Goal: Understand process/instructions

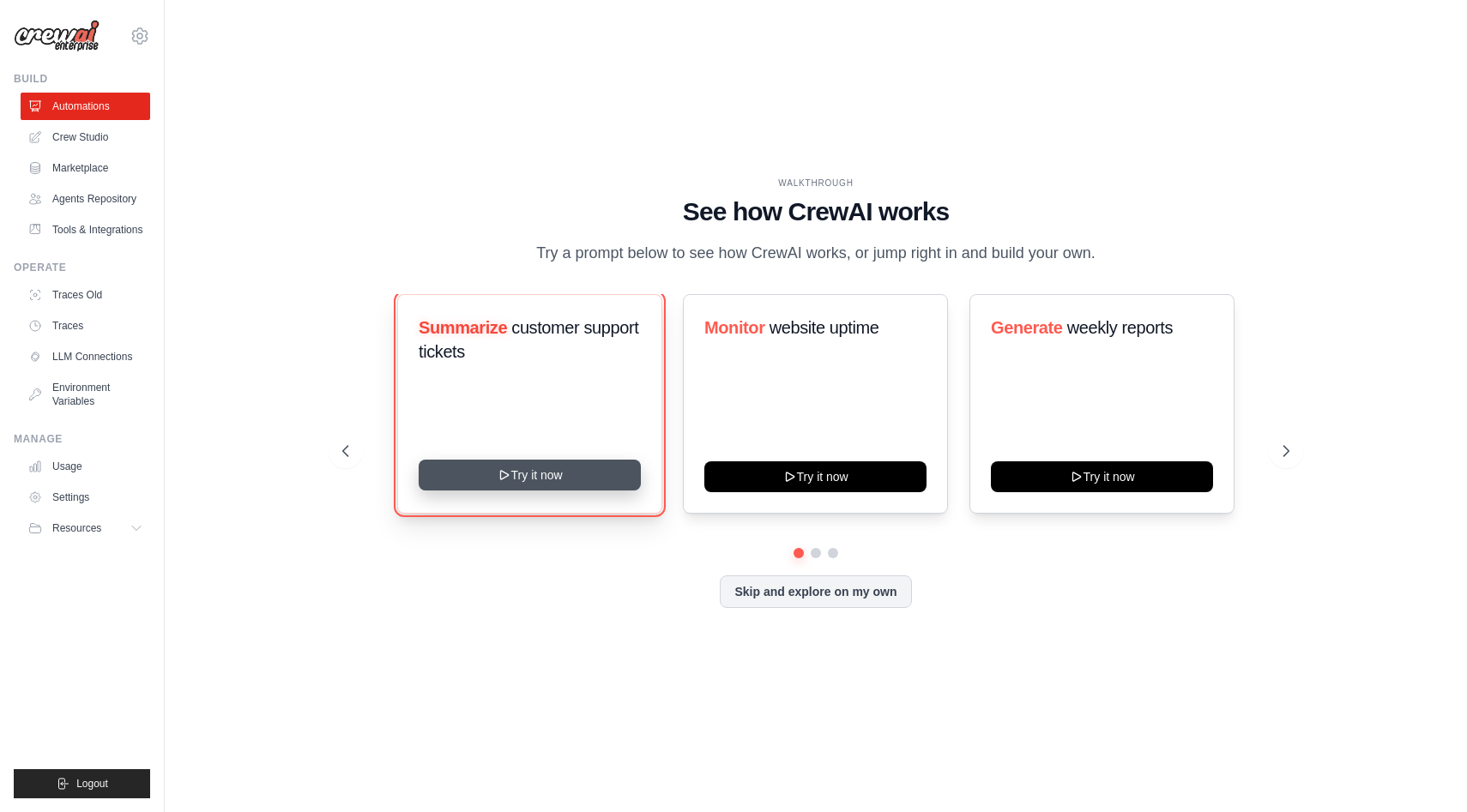
click at [568, 475] on button "Try it now" at bounding box center [530, 475] width 222 height 31
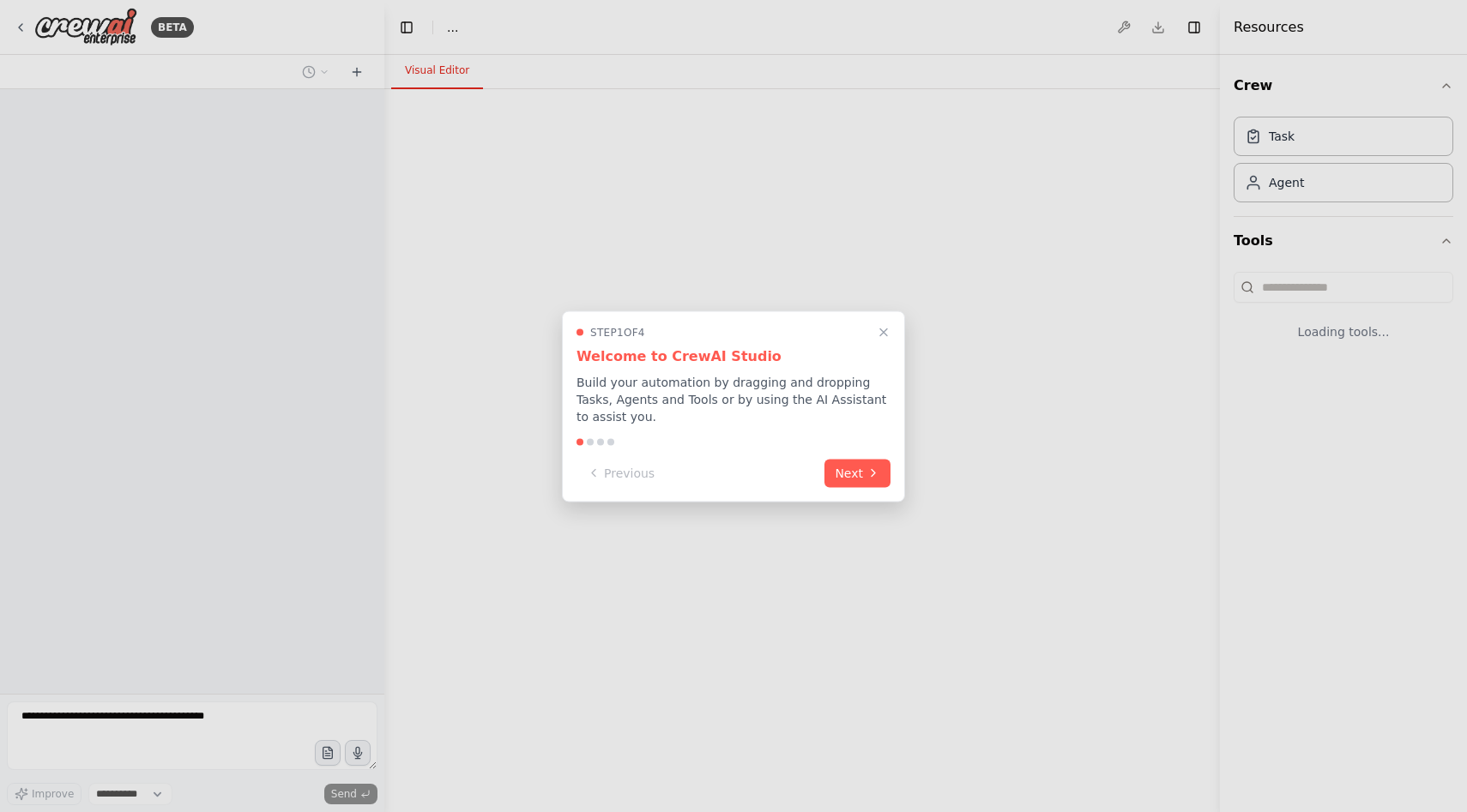
select select "****"
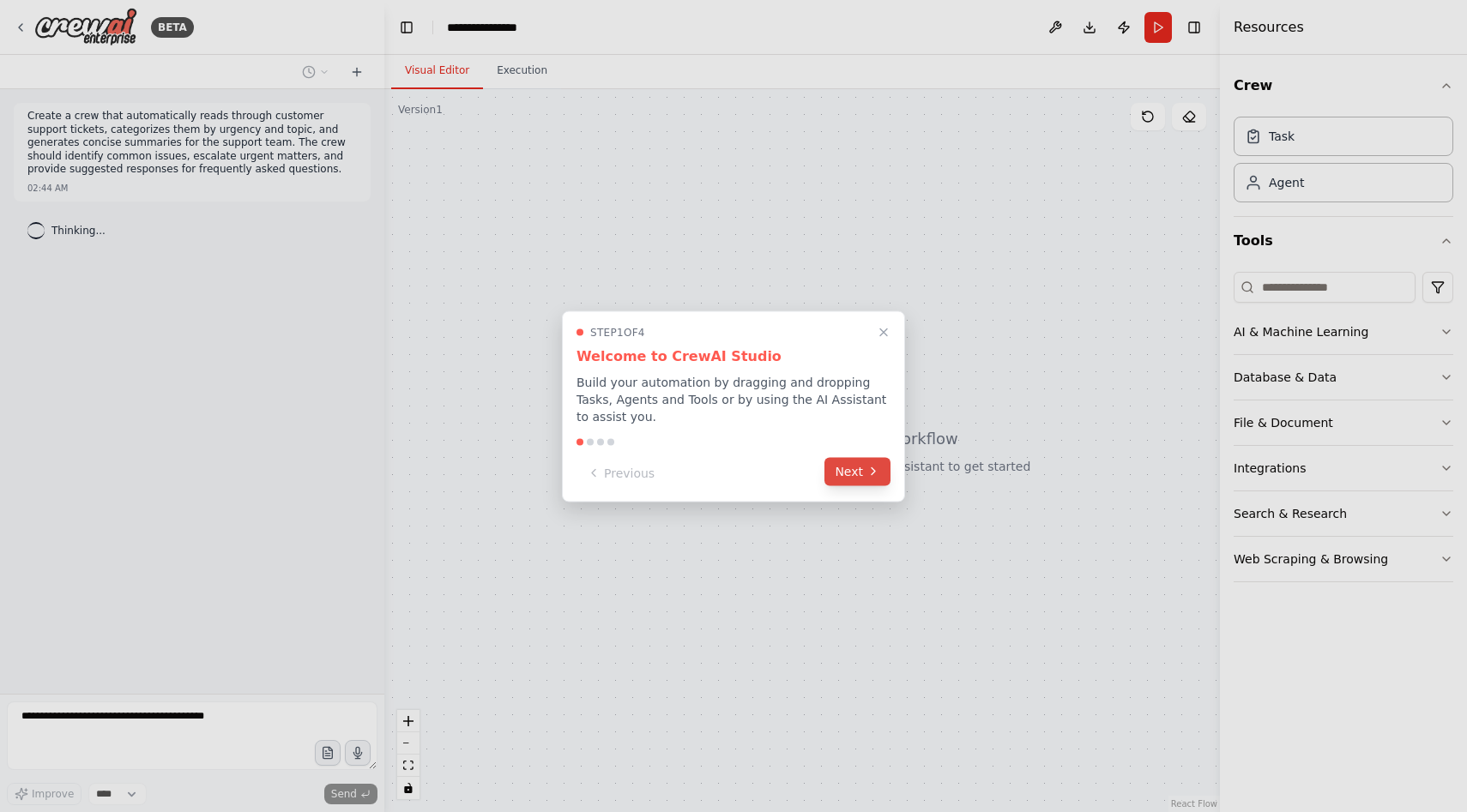
click at [843, 469] on button "Next" at bounding box center [857, 471] width 66 height 29
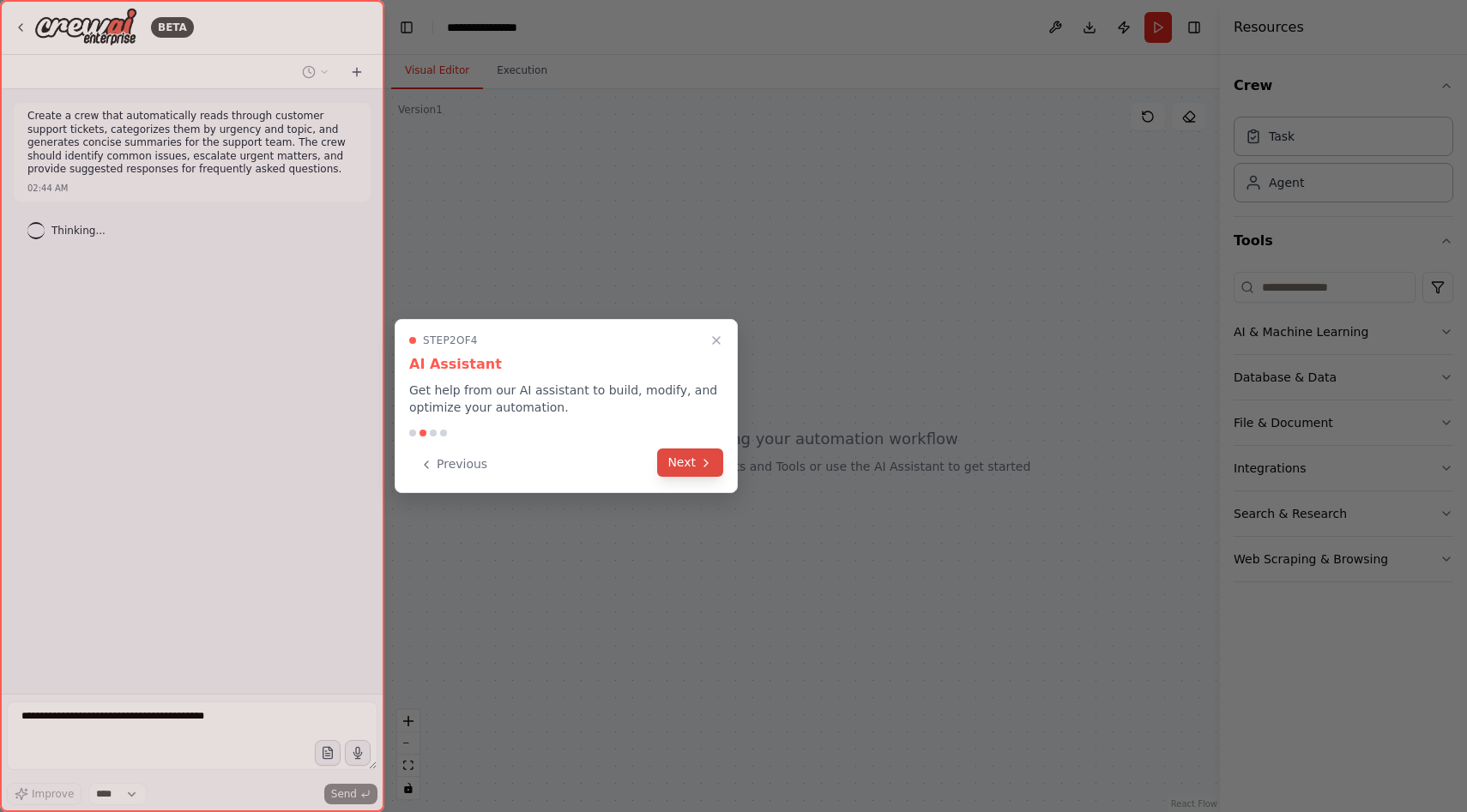
click at [683, 463] on button "Next" at bounding box center [690, 462] width 66 height 29
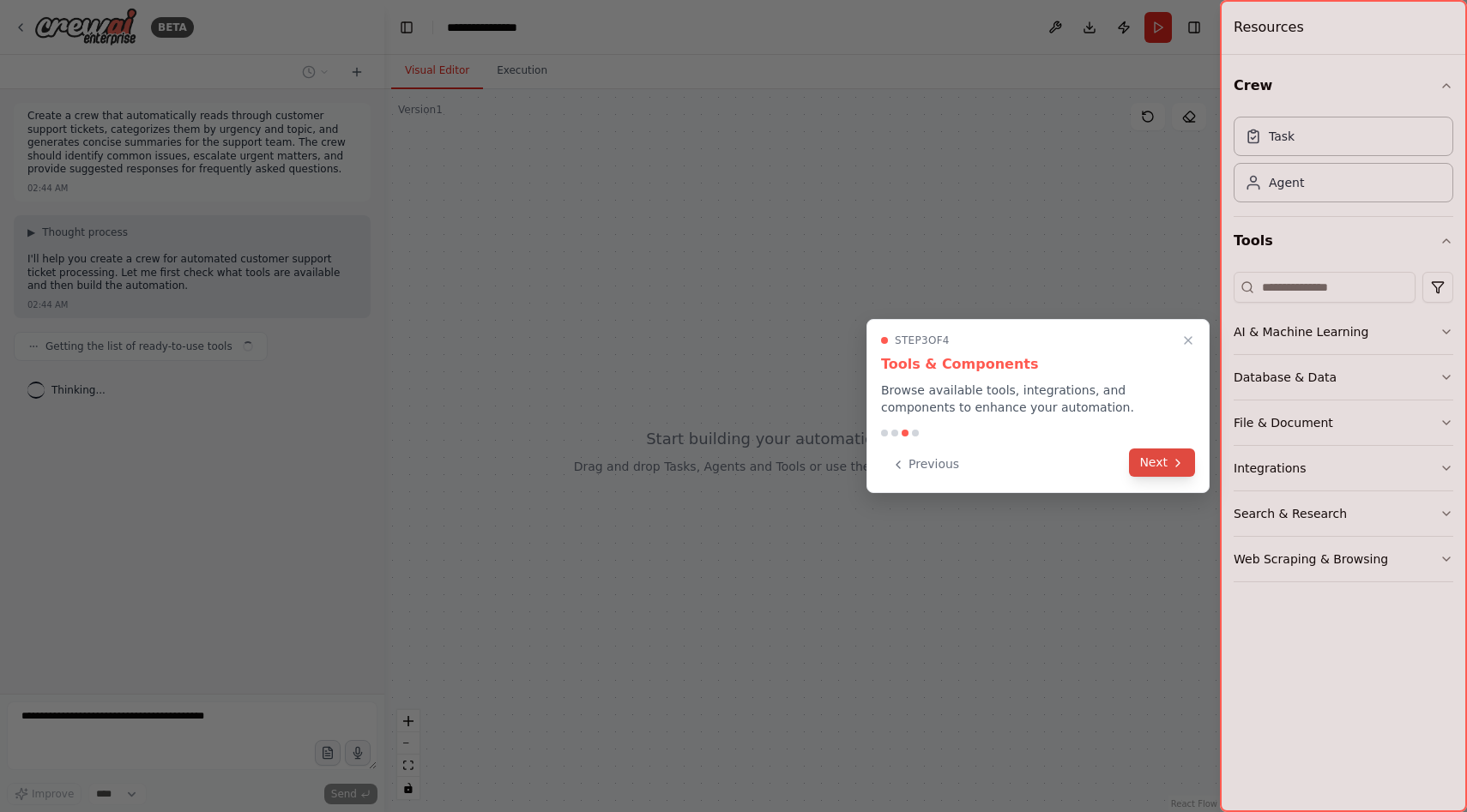
click at [1156, 462] on button "Next" at bounding box center [1162, 462] width 66 height 29
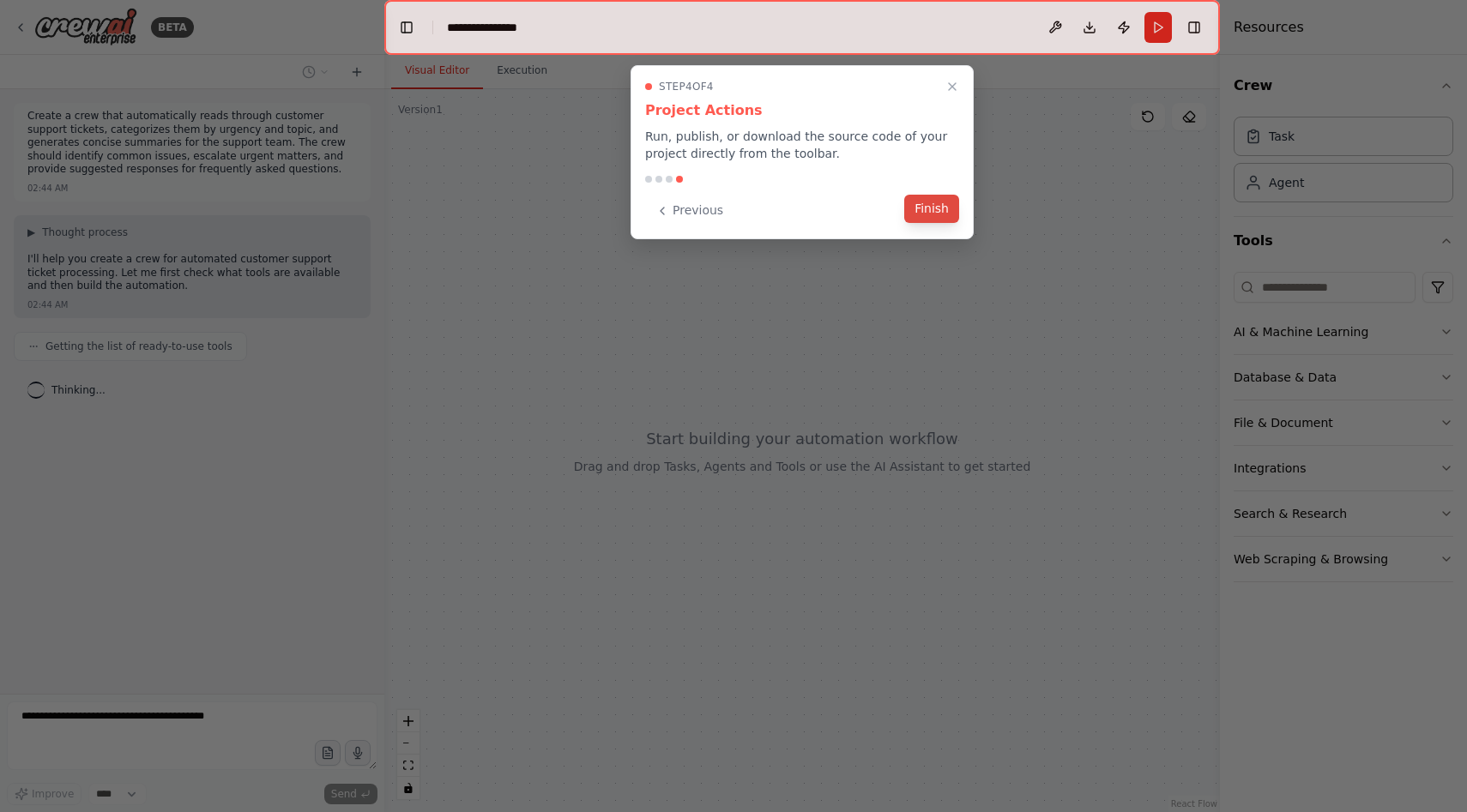
click at [940, 213] on button "Finish" at bounding box center [931, 208] width 55 height 29
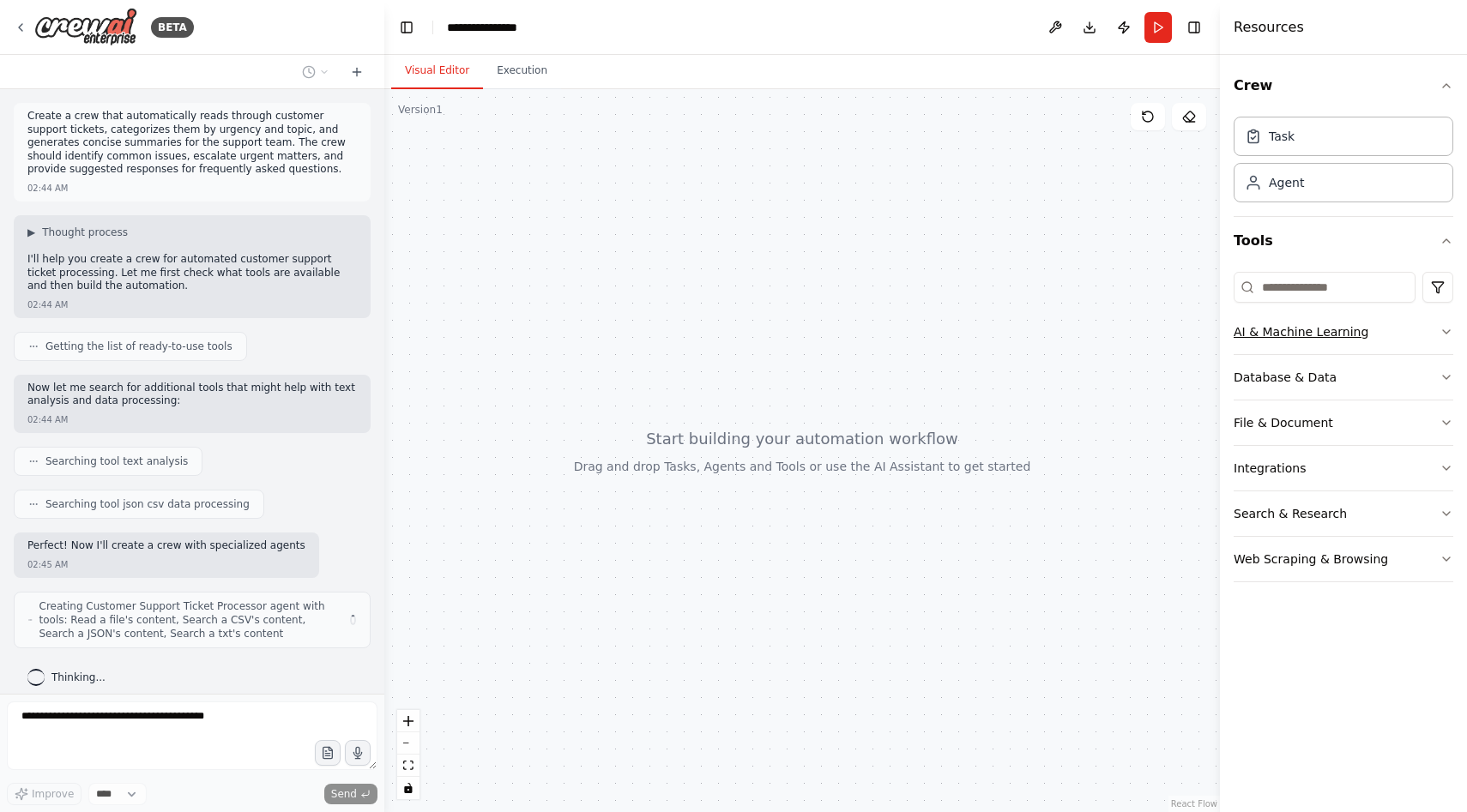
click at [1403, 330] on button "AI & Machine Learning" at bounding box center [1343, 331] width 219 height 44
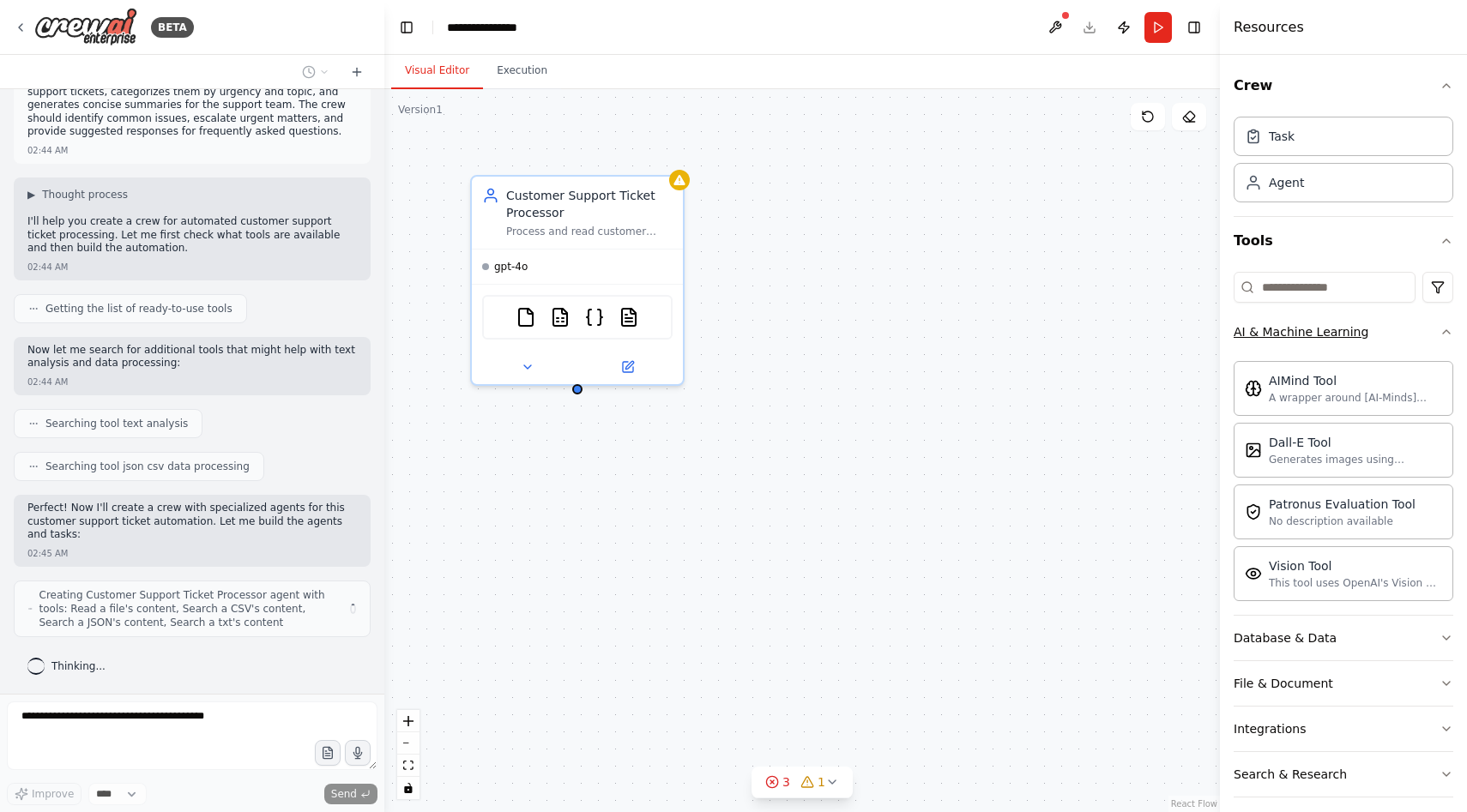
scroll to position [58, 0]
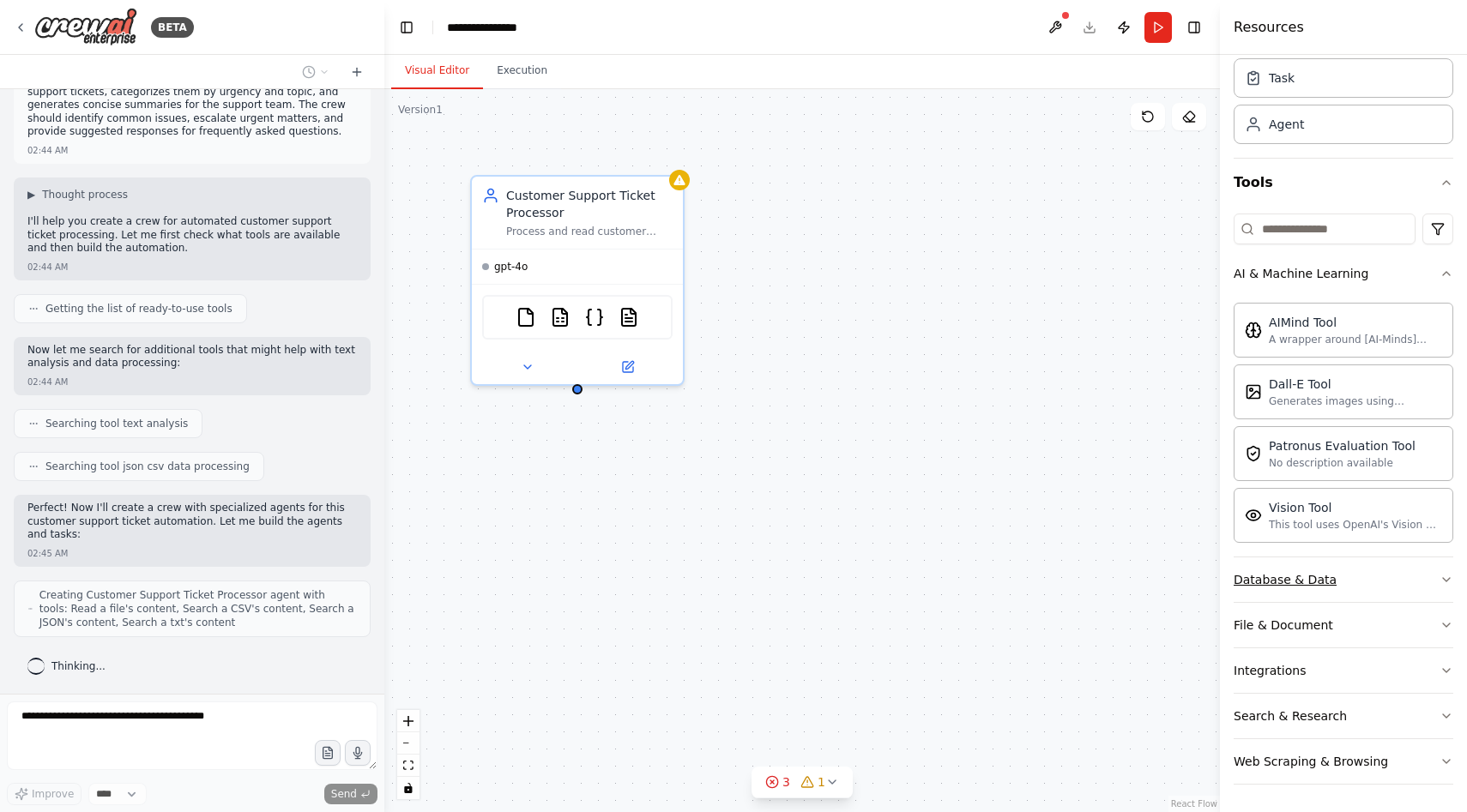
click at [1359, 585] on button "Database & Data" at bounding box center [1343, 580] width 219 height 44
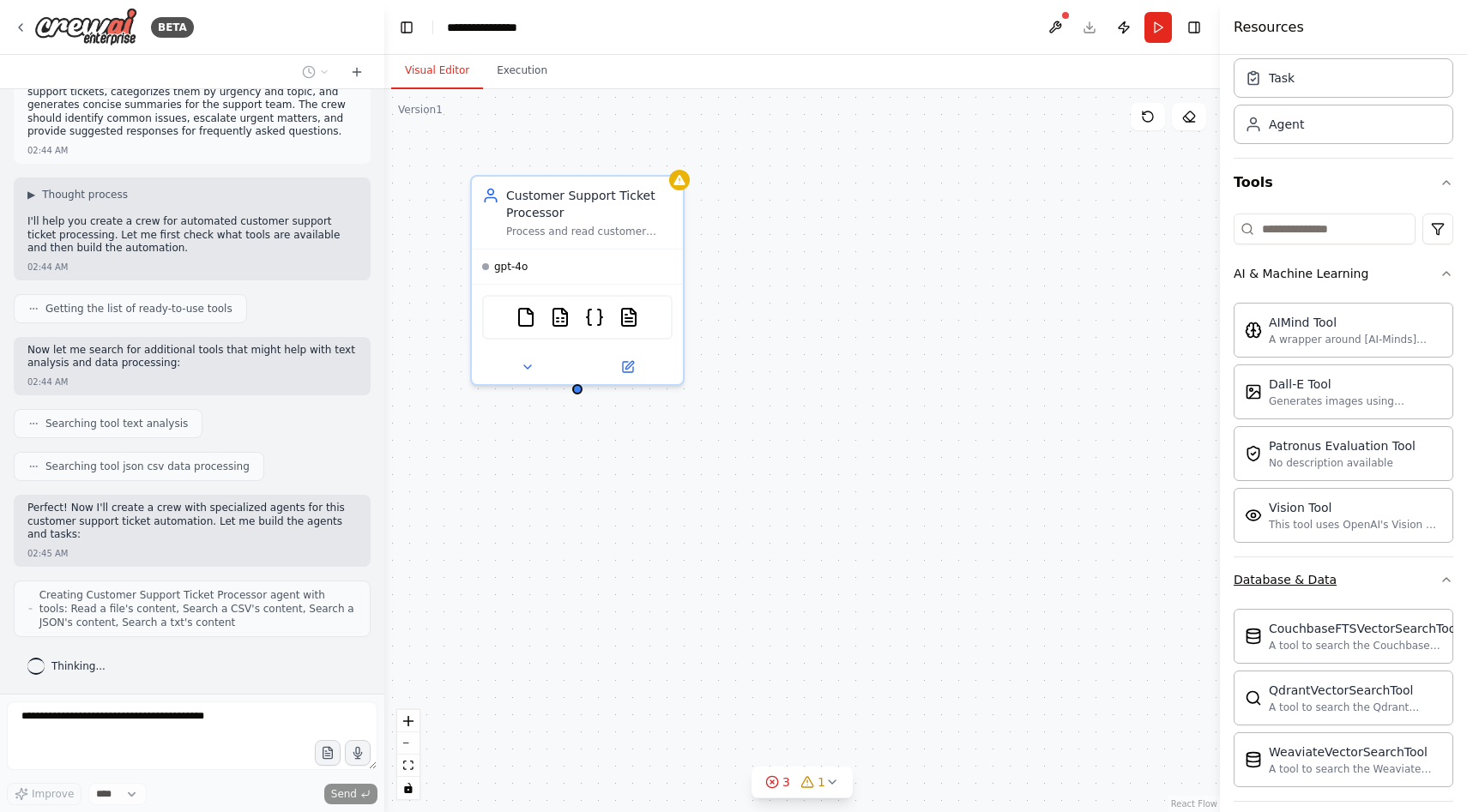
scroll to position [258, 0]
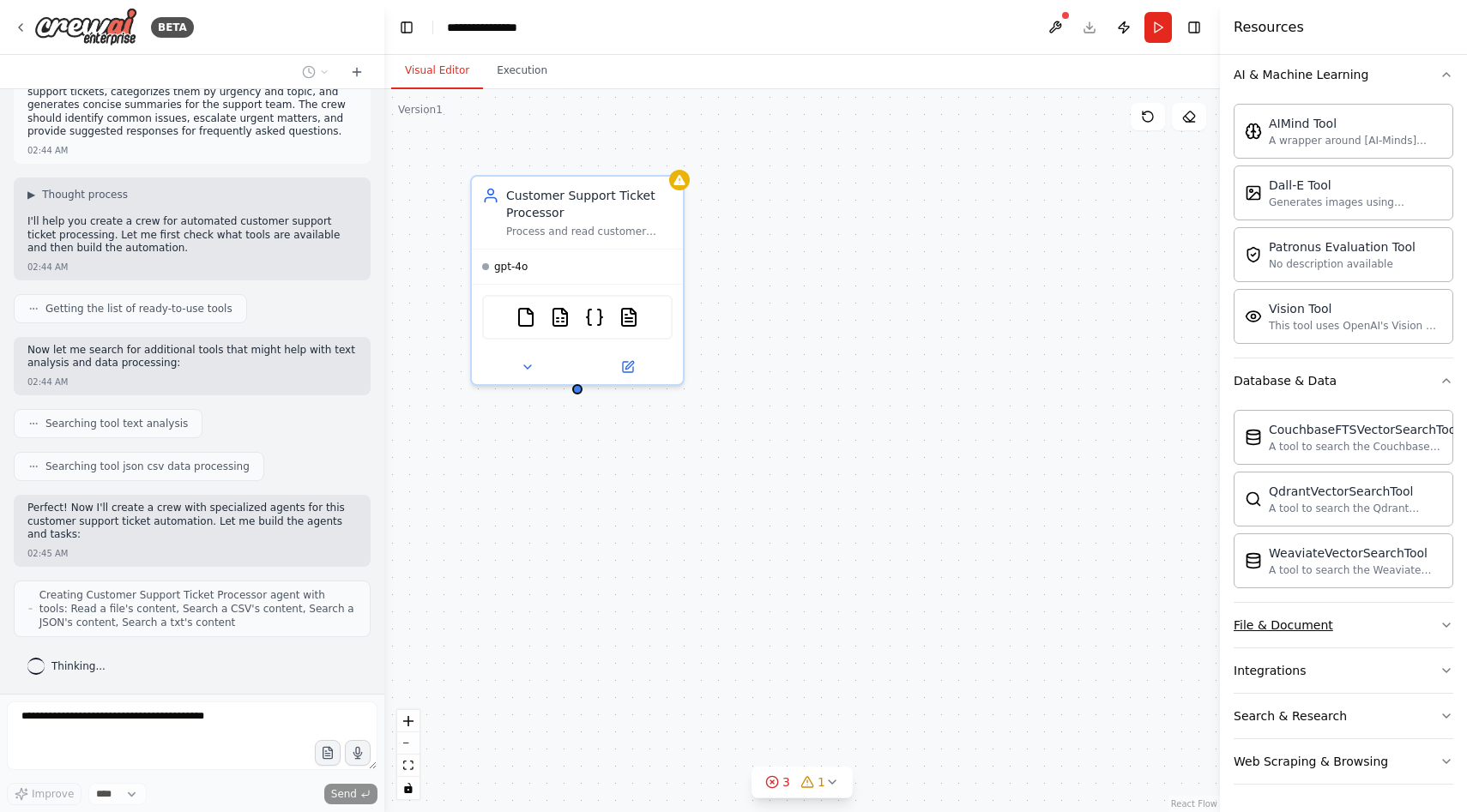
click at [1361, 622] on button "File & Document" at bounding box center [1343, 625] width 219 height 44
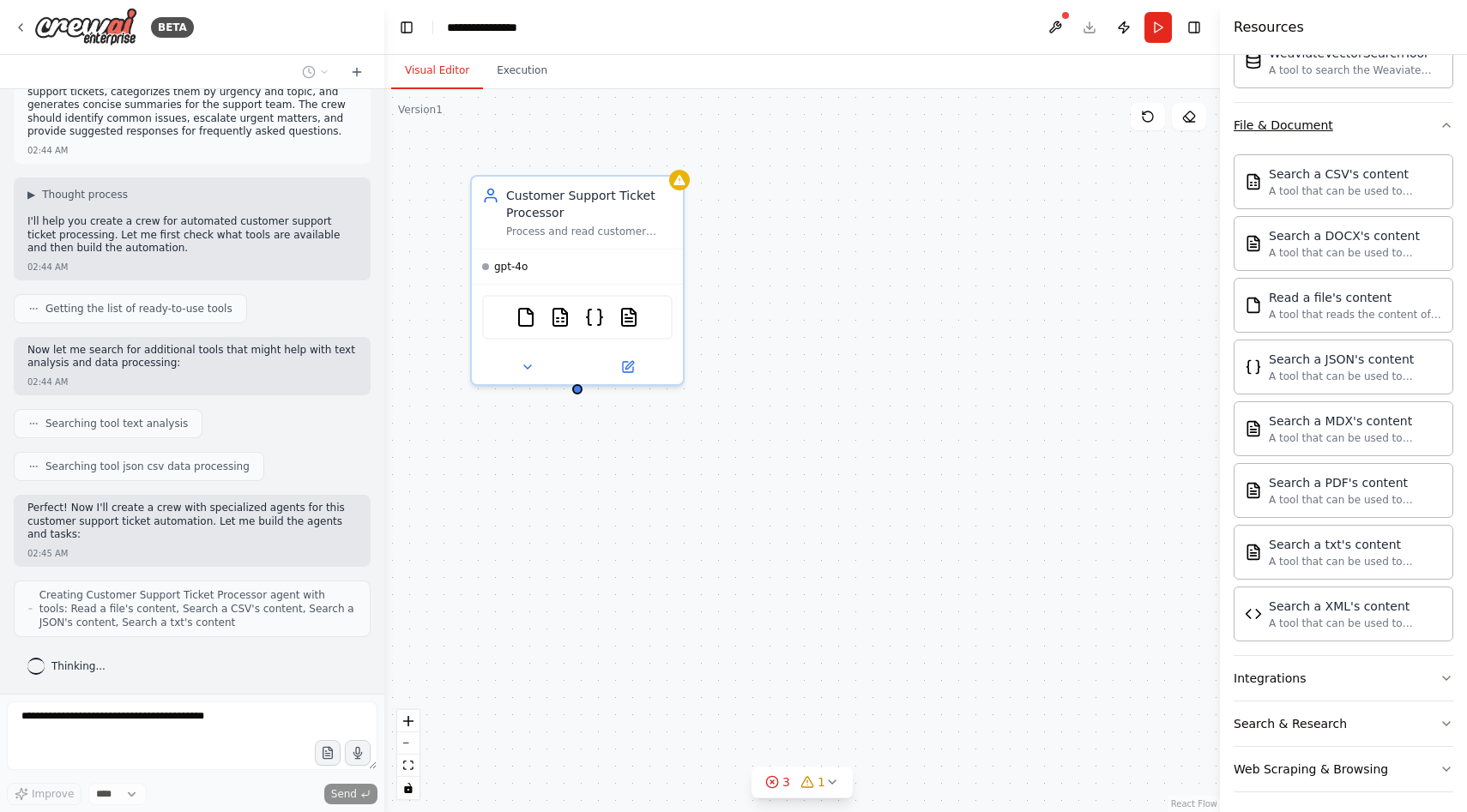
scroll to position [765, 0]
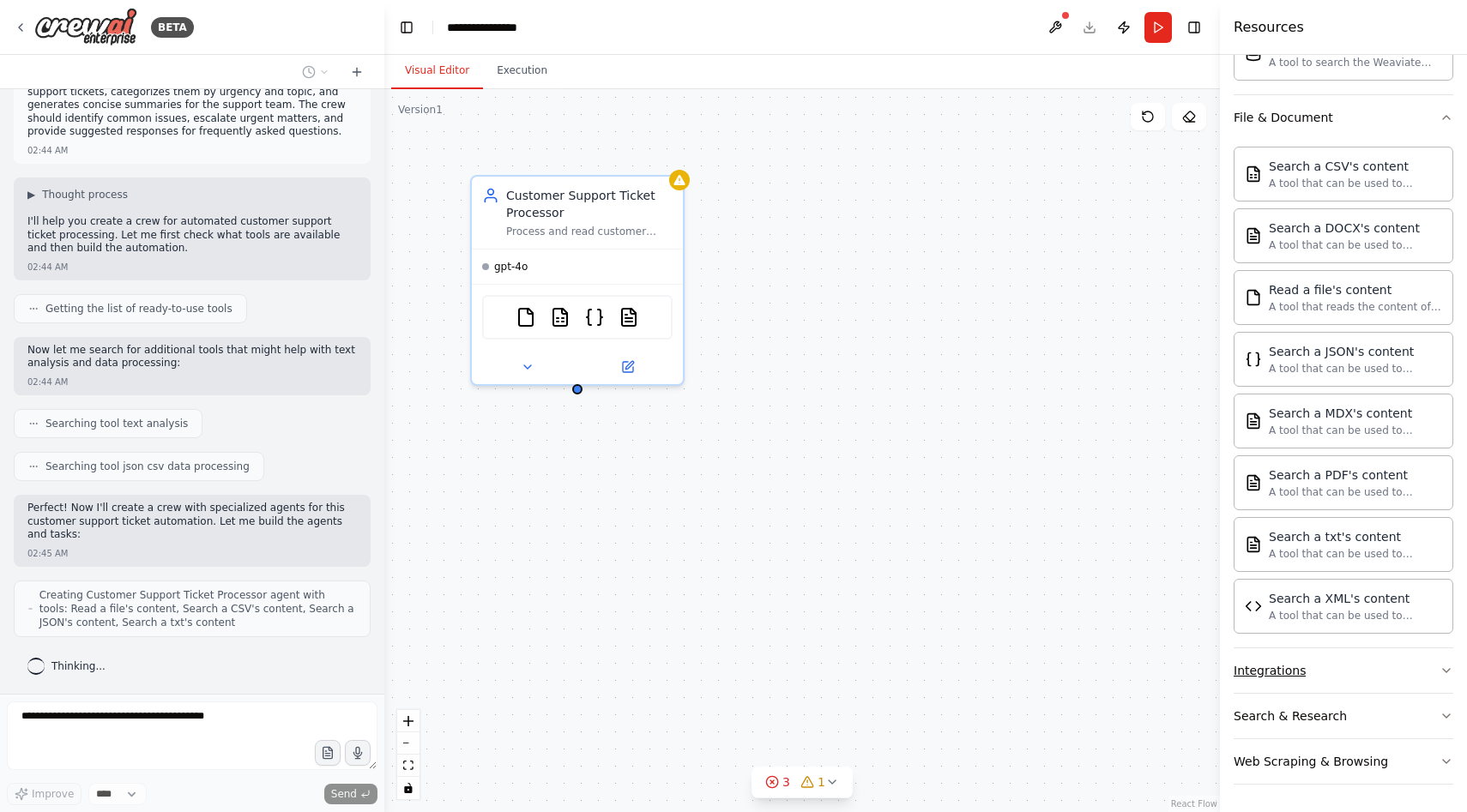
click at [1351, 665] on button "Integrations" at bounding box center [1343, 671] width 219 height 44
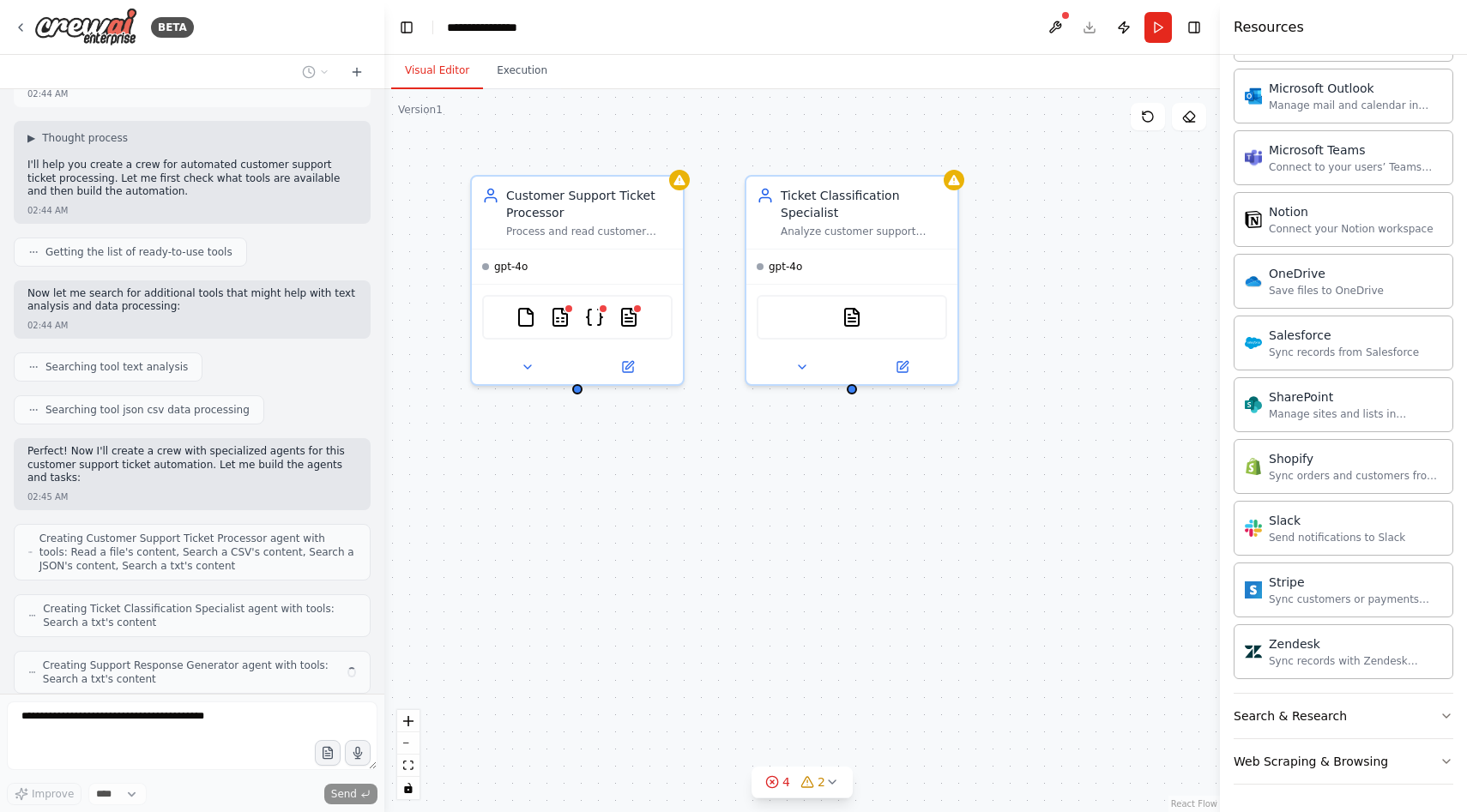
scroll to position [151, 0]
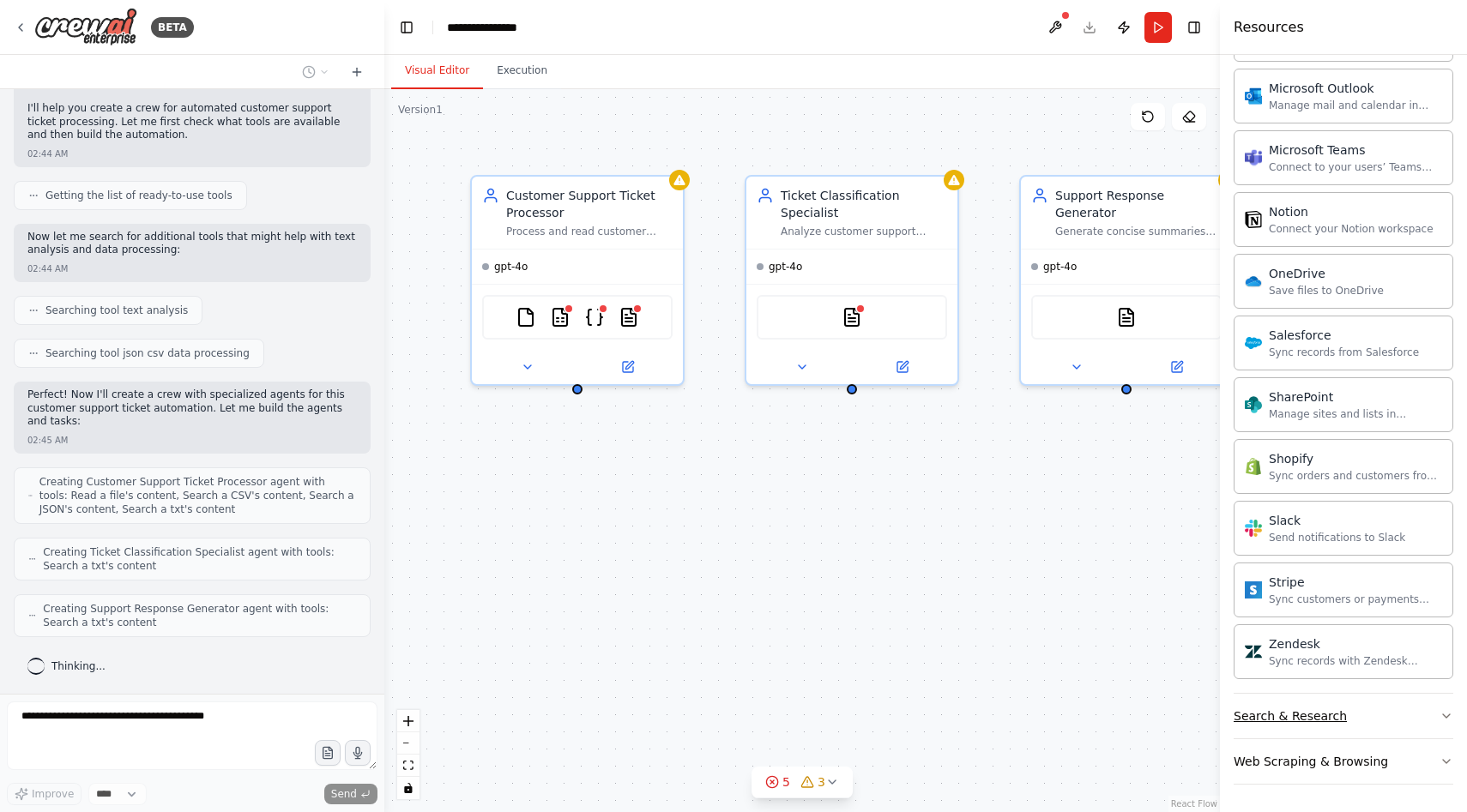
click at [1364, 723] on button "Search & Research" at bounding box center [1343, 716] width 219 height 44
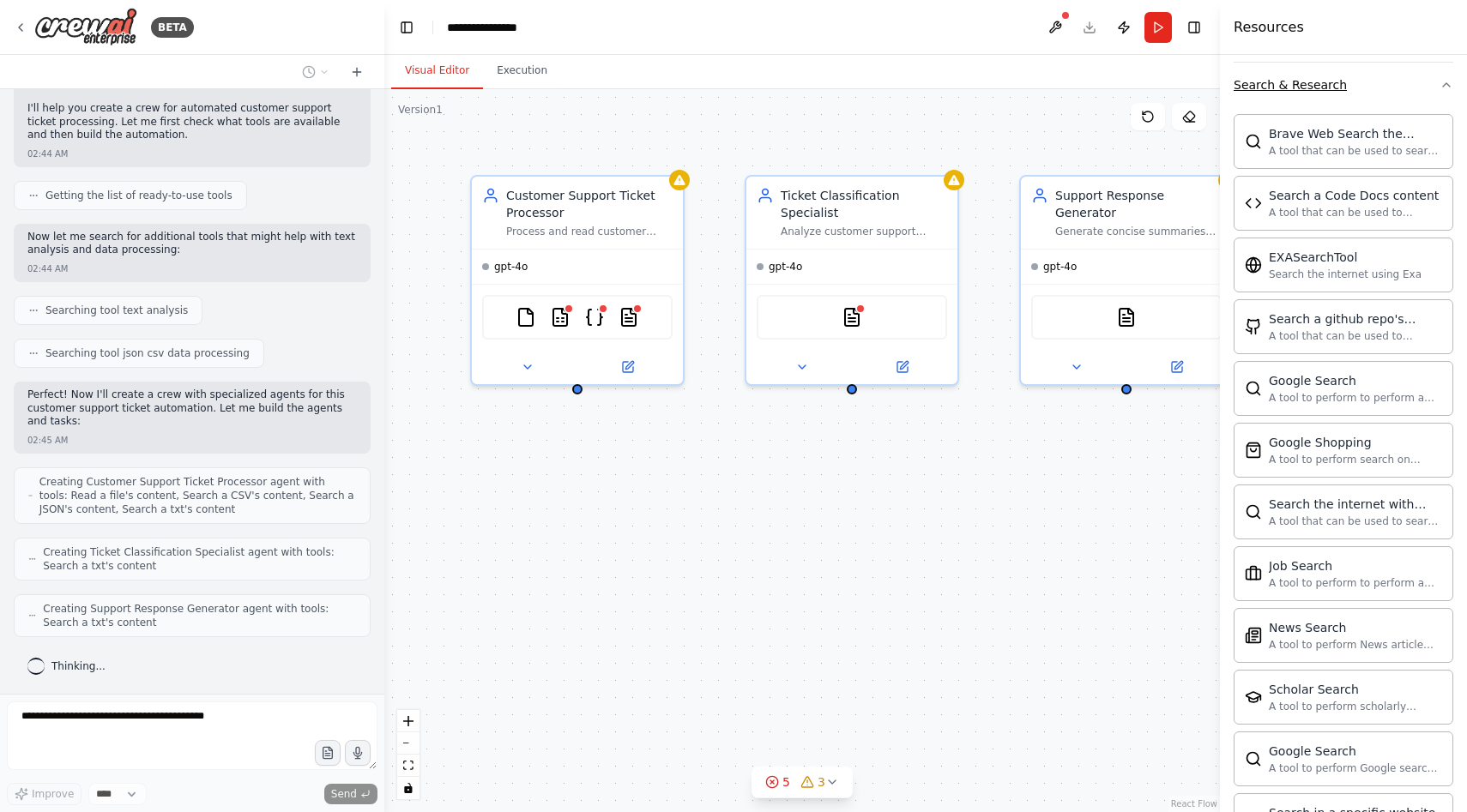
scroll to position [3016, 0]
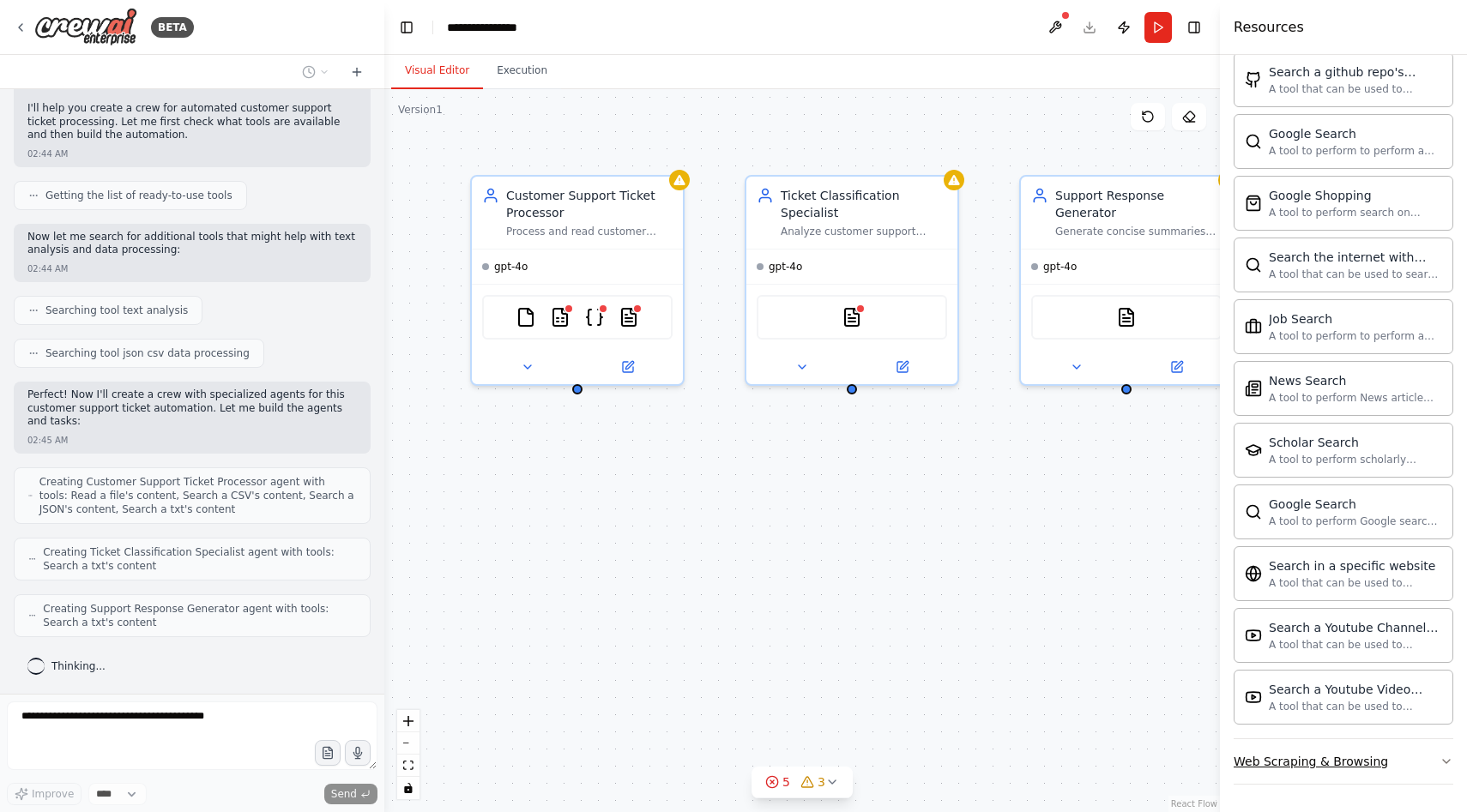
click at [1365, 755] on div "Web Scraping & Browsing" at bounding box center [1311, 762] width 154 height 17
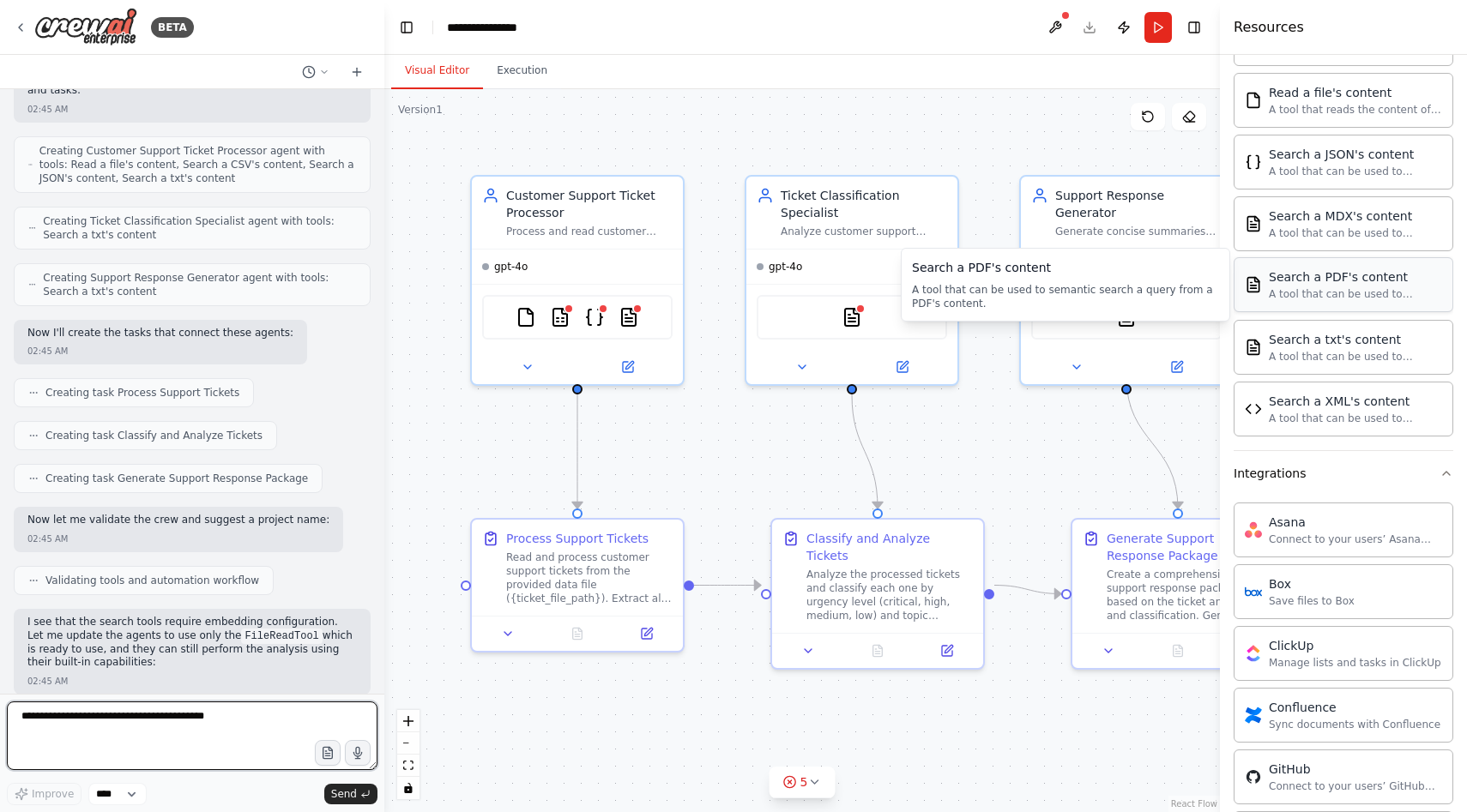
scroll to position [495, 0]
